Goal: Information Seeking & Learning: Find specific fact

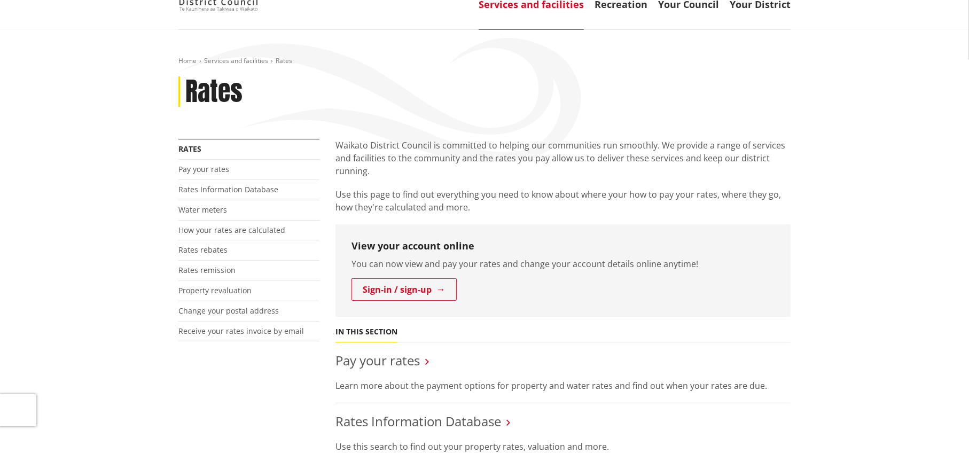
scroll to position [107, 0]
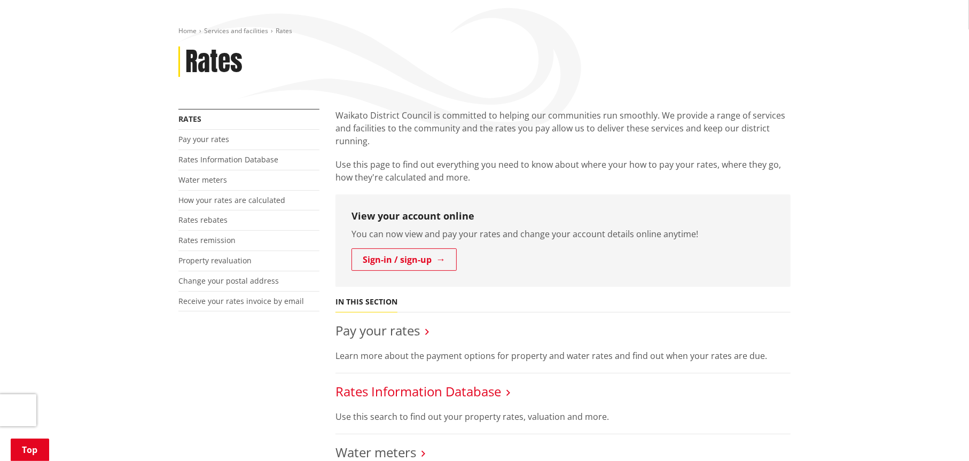
click at [395, 398] on link "Rates Information Database" at bounding box center [419, 392] width 166 height 18
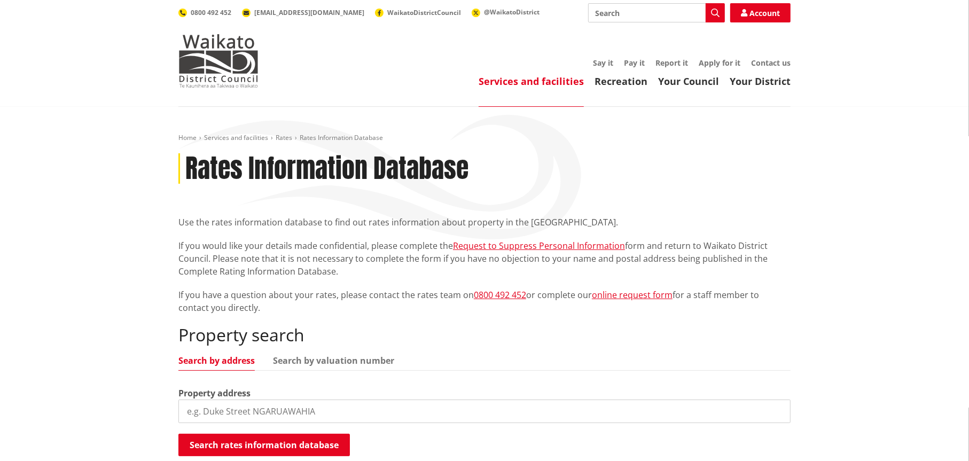
click at [237, 409] on input "search" at bounding box center [484, 412] width 612 height 24
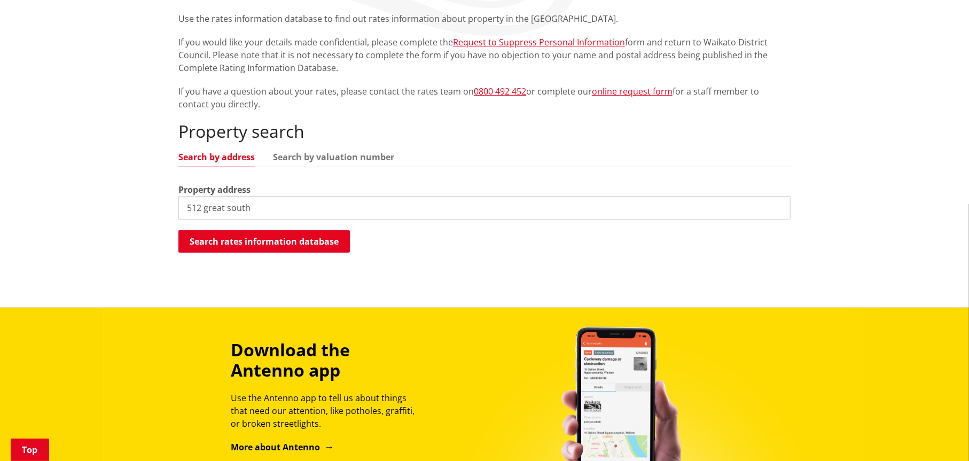
scroll to position [214, 0]
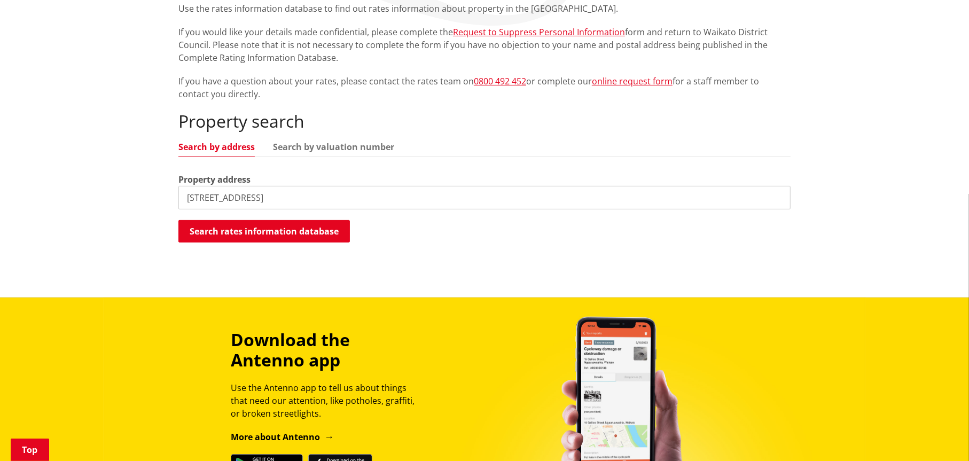
type input "[STREET_ADDRESS]"
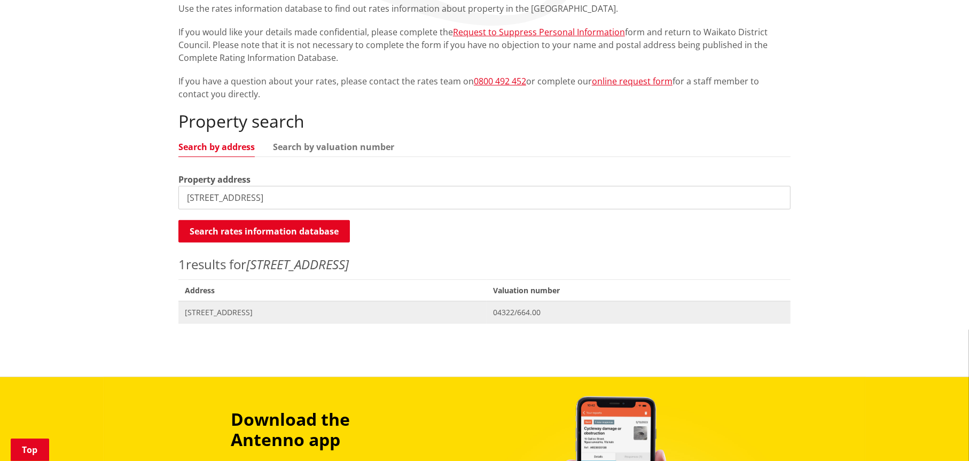
click at [452, 317] on span "[STREET_ADDRESS]" at bounding box center [332, 312] width 295 height 11
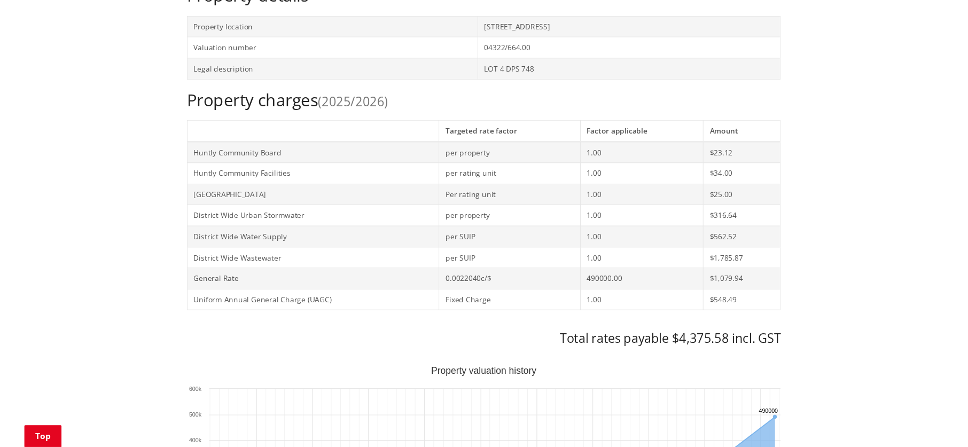
scroll to position [427, 0]
